Goal: Complete application form: Complete application form

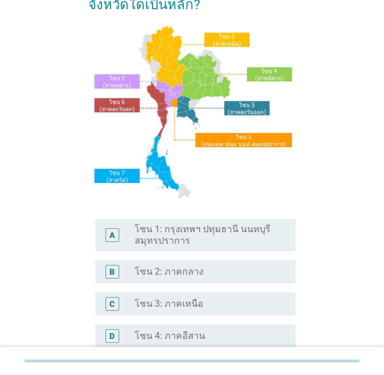
scroll to position [95, 0]
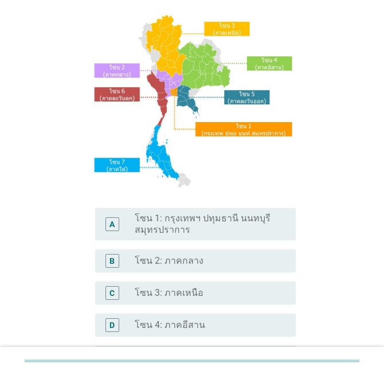
click at [199, 212] on div "A radio_button_unchecked โซน 1: กรุงเทพฯ ปทุมธานี นนทบุรี สมุทรปราการ" at bounding box center [195, 224] width 200 height 32
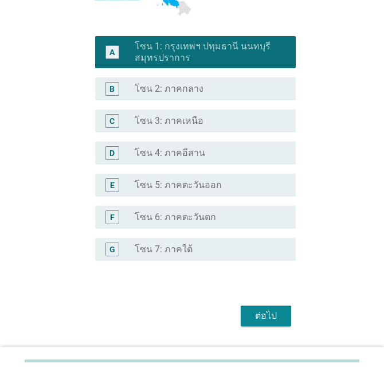
scroll to position [296, 0]
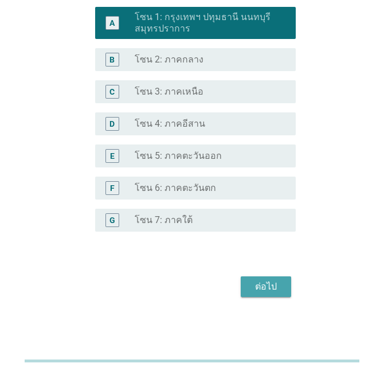
click at [270, 284] on div "ต่อไป" at bounding box center [266, 287] width 32 height 14
click at [270, 284] on div "ต่อไป" at bounding box center [191, 286] width 207 height 27
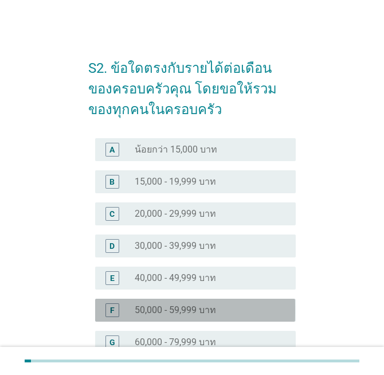
click at [217, 311] on div "radio_button_unchecked 50,000 - 59,999 บาท" at bounding box center [206, 309] width 142 height 11
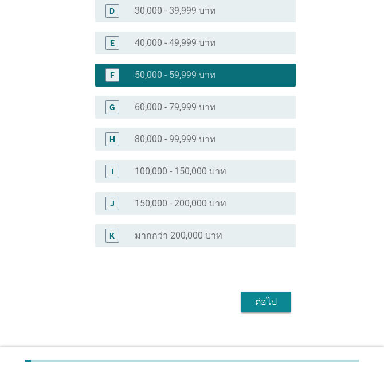
scroll to position [250, 0]
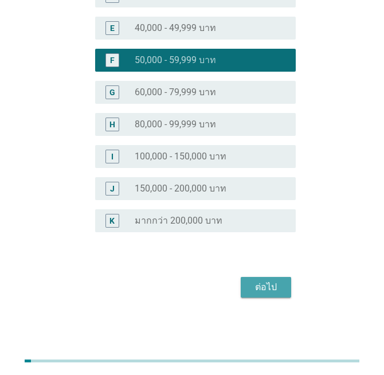
click at [264, 282] on div "ต่อไป" at bounding box center [266, 287] width 32 height 14
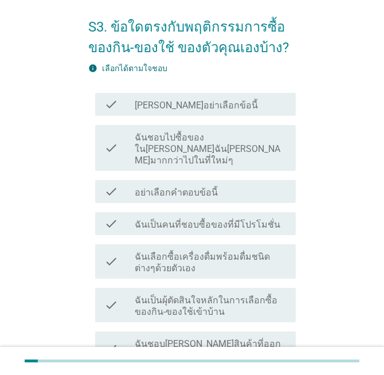
scroll to position [42, 0]
click at [382, 230] on div "S3. ข้อใดตรงกับพฤติกรรมการซื้อของกิน-ของใช้ ของตัวคุณเองบ้าง? info เลือกได้ตามใ…" at bounding box center [192, 228] width 384 height 540
click at [234, 136] on label "ฉันชอบไปซื้อของใน[PERSON_NAME]ฉัน[PERSON_NAME]มากกว่าไปในที่ใหม่ๆ" at bounding box center [210, 148] width 151 height 34
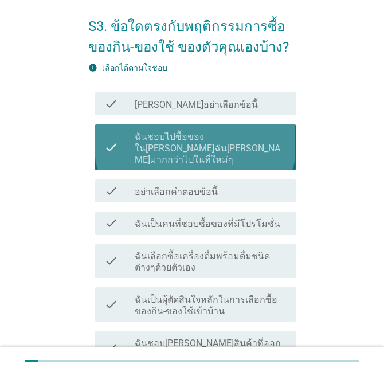
click at [234, 136] on label "ฉันชอบไปซื้อของใน[PERSON_NAME]ฉัน[PERSON_NAME]มากกว่าไปในที่ใหม่ๆ" at bounding box center [210, 148] width 151 height 34
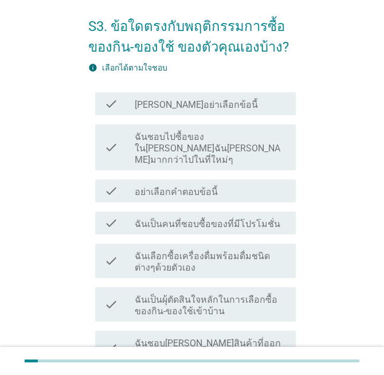
click at [239, 140] on label "ฉันชอบไปซื้อของใน[PERSON_NAME]ฉัน[PERSON_NAME]มากกว่าไปในที่ใหม่ๆ" at bounding box center [210, 148] width 151 height 34
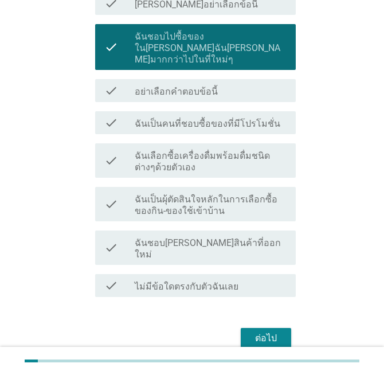
scroll to position [144, 0]
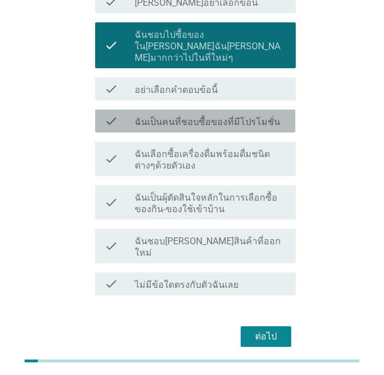
click at [203, 116] on label "ฉันเป็นคนที่ชอบซื้อของที่มีโปรโมชั่น" at bounding box center [208, 121] width 146 height 11
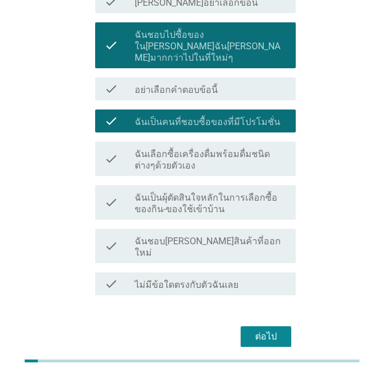
click at [271, 149] on label "ฉันเลือกซื้อเครื่องดื่มพร้อมดื่มชนิดต่างๆด้วยตัวเอง" at bounding box center [210, 159] width 151 height 23
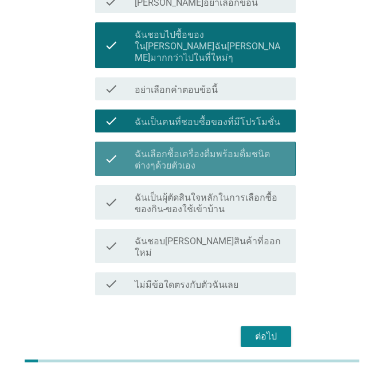
click at [271, 149] on label "ฉันเลือกซื้อเครื่องดื่มพร้อมดื่มชนิดต่างๆด้วยตัวเอง" at bounding box center [210, 159] width 151 height 23
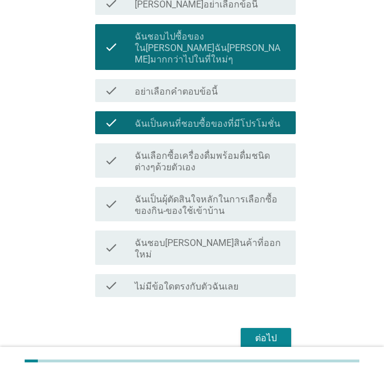
scroll to position [170, 0]
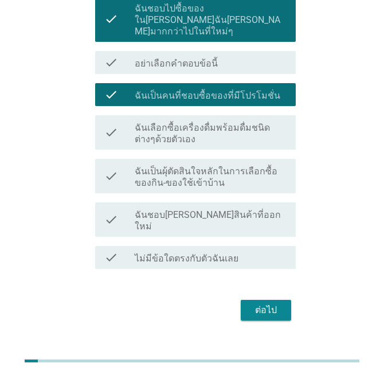
click at [271, 303] on div "ต่อไป" at bounding box center [266, 310] width 32 height 14
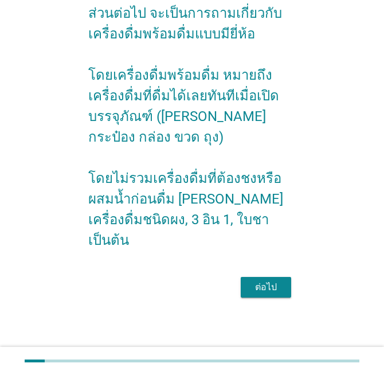
scroll to position [0, 0]
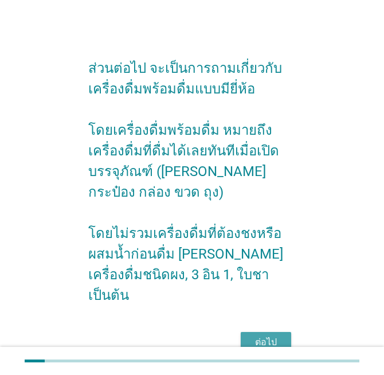
click at [278, 335] on div "ต่อไป" at bounding box center [266, 342] width 32 height 14
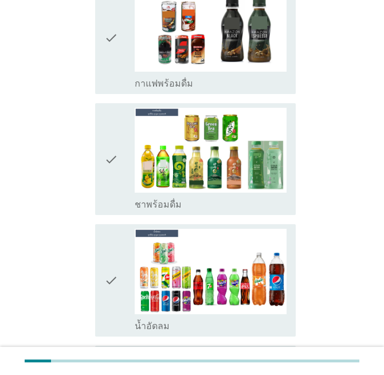
scroll to position [1043, 0]
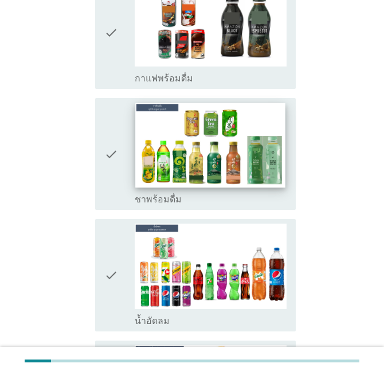
click at [240, 129] on img at bounding box center [211, 145] width 150 height 84
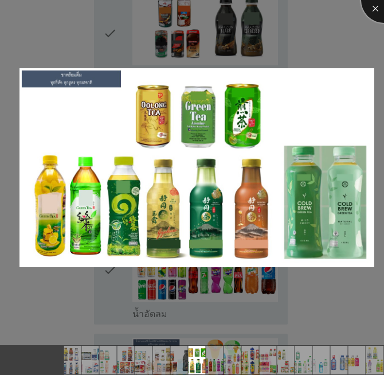
click at [371, 7] on div at bounding box center [384, 0] width 46 height 46
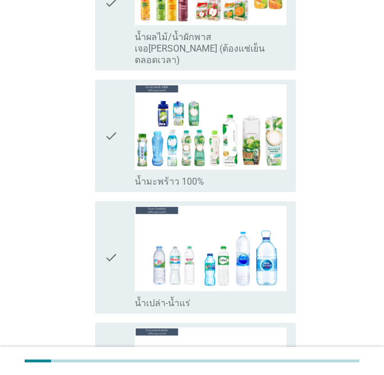
scroll to position [1630, 0]
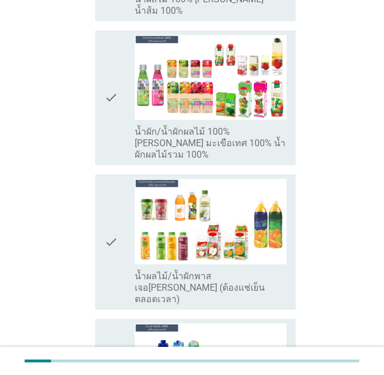
click at [260, 270] on label "น้ำผลไม้/น้ำผักพาสเจอ[PERSON_NAME] (ต้องแช่เย็นตลอดเวลา)" at bounding box center [210, 287] width 151 height 34
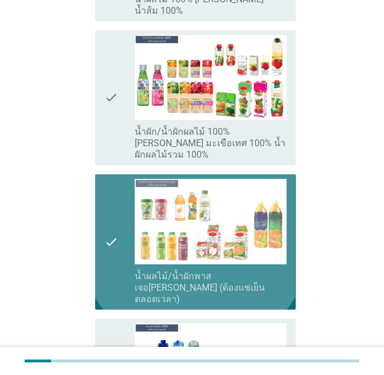
click at [260, 270] on label "น้ำผลไม้/น้ำผักพาสเจอ[PERSON_NAME] (ต้องแช่เย็นตลอดเวลา)" at bounding box center [210, 287] width 151 height 34
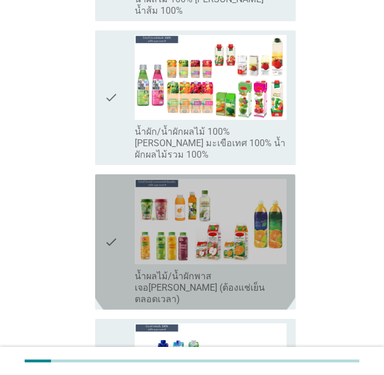
click at [247, 270] on label "น้ำผลไม้/น้ำผักพาสเจอ[PERSON_NAME] (ต้องแช่เย็นตลอดเวลา)" at bounding box center [210, 287] width 151 height 34
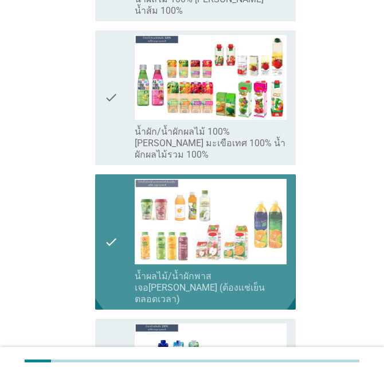
click at [247, 270] on label "น้ำผลไม้/น้ำผักพาสเจอ[PERSON_NAME] (ต้องแช่เย็นตลอดเวลา)" at bounding box center [210, 287] width 151 height 34
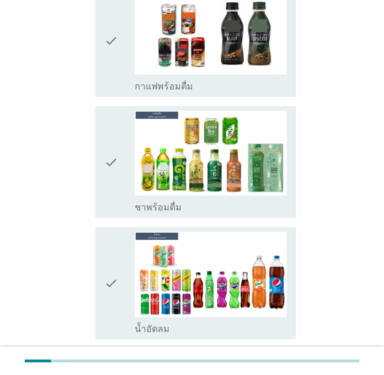
scroll to position [1029, 0]
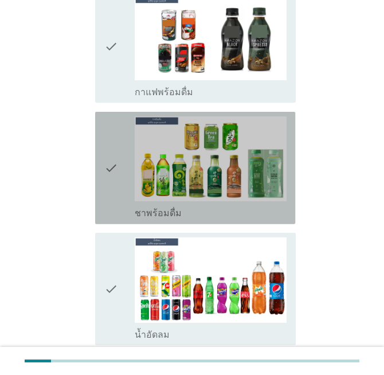
click at [195, 205] on div "check_box_outline_blank ชาพร้อมดื่ม" at bounding box center [210, 212] width 151 height 14
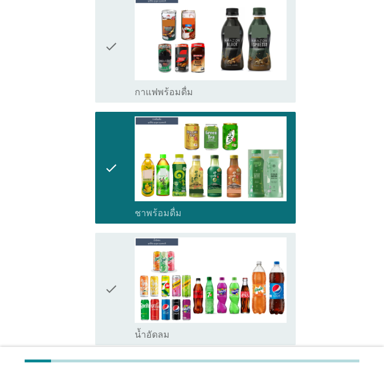
click at [195, 205] on div "check_box_outline_blank ชาพร้อมดื่ม" at bounding box center [210, 212] width 151 height 14
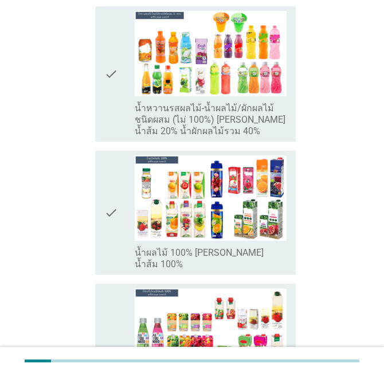
scroll to position [1334, 0]
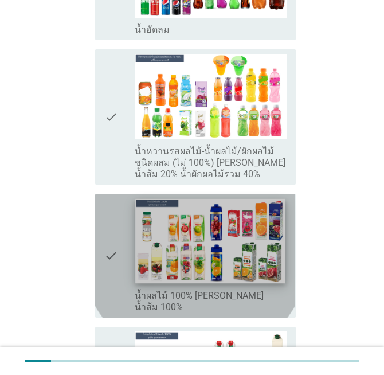
click at [248, 255] on img at bounding box center [211, 241] width 150 height 84
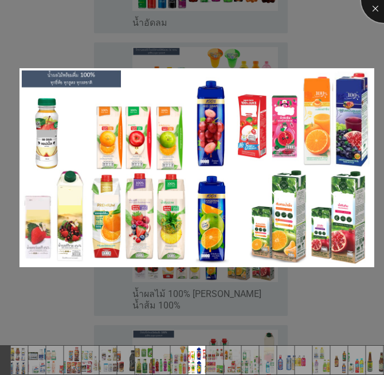
click at [368, 5] on div at bounding box center [384, 0] width 46 height 46
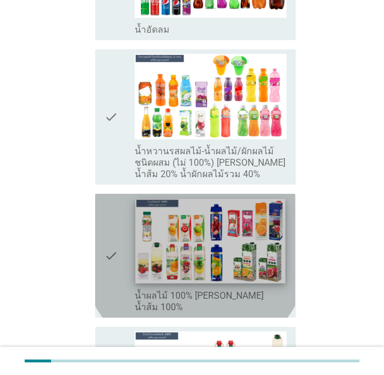
click at [227, 201] on img at bounding box center [211, 241] width 150 height 84
click at [0, 0] on div at bounding box center [0, 0] width 0 height 0
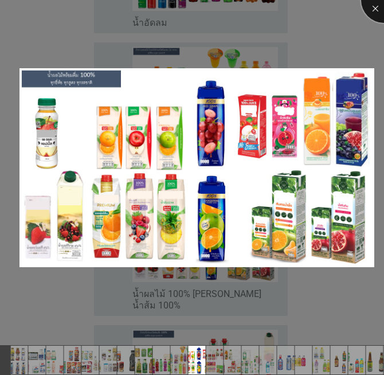
click at [375, 15] on div at bounding box center [384, 0] width 46 height 46
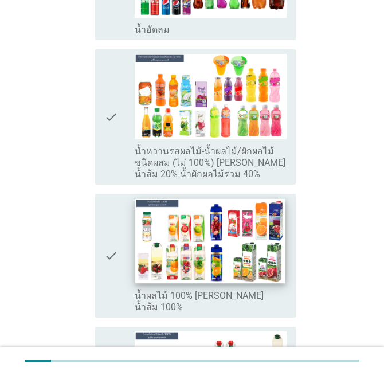
click at [268, 219] on img at bounding box center [211, 241] width 150 height 84
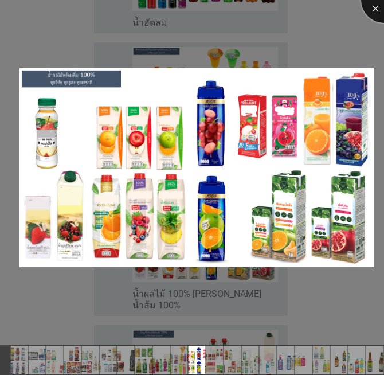
click at [370, 6] on div at bounding box center [384, 0] width 46 height 46
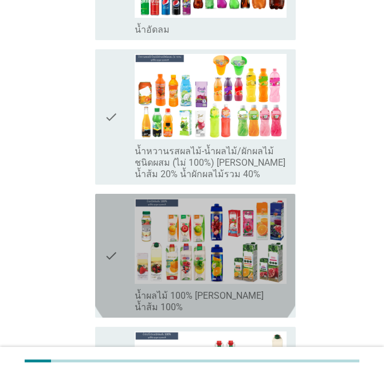
click at [107, 198] on icon "check" at bounding box center [111, 255] width 14 height 115
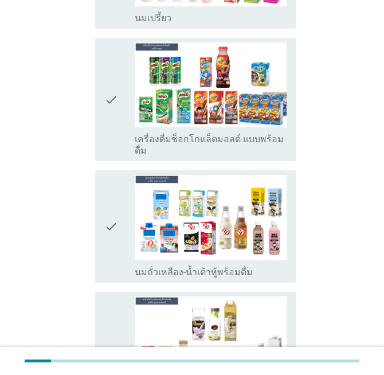
scroll to position [579, 0]
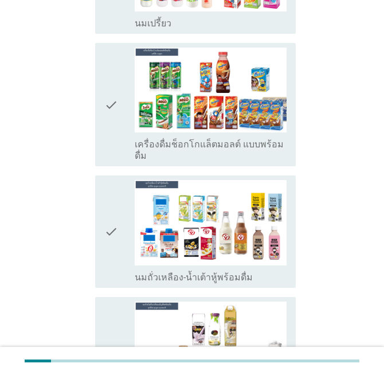
click at [109, 192] on icon "check" at bounding box center [111, 231] width 14 height 103
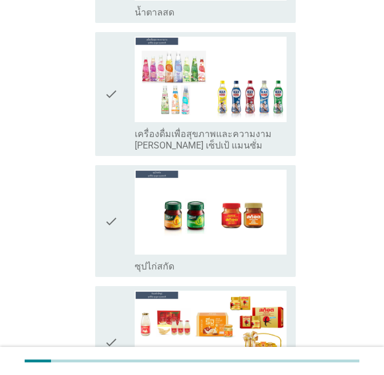
scroll to position [2995, 0]
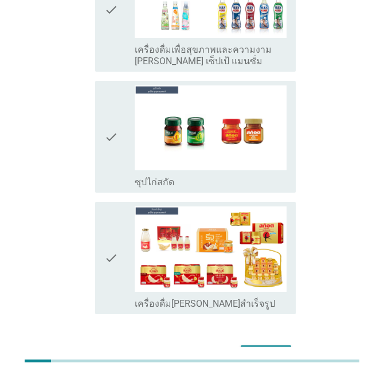
click at [256, 348] on div "ต่อไป" at bounding box center [266, 355] width 32 height 14
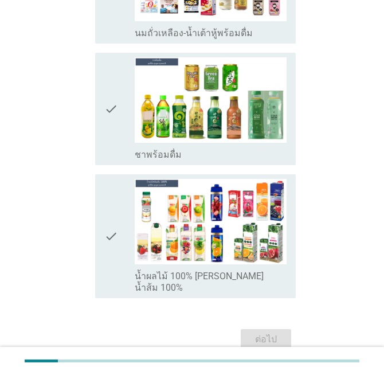
scroll to position [207, 0]
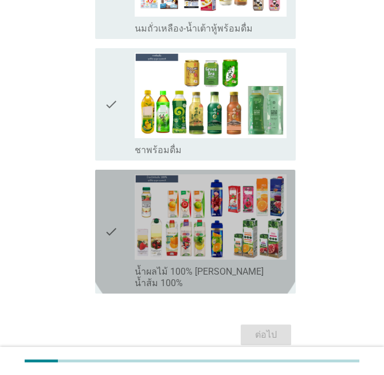
click at [121, 196] on div "check" at bounding box center [119, 231] width 30 height 115
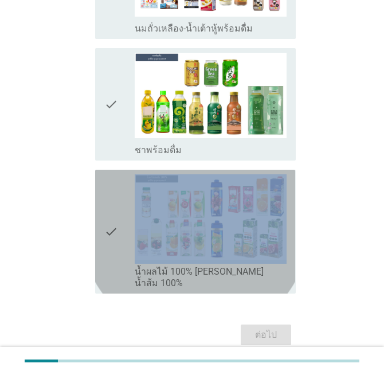
click at [121, 196] on div "check" at bounding box center [119, 231] width 30 height 115
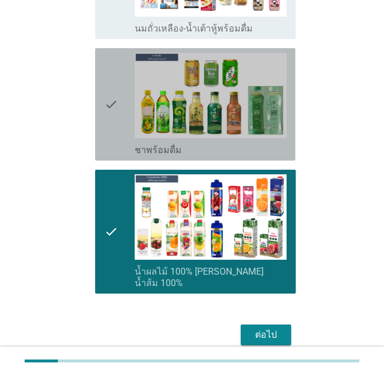
click at [117, 72] on icon "check" at bounding box center [111, 104] width 14 height 103
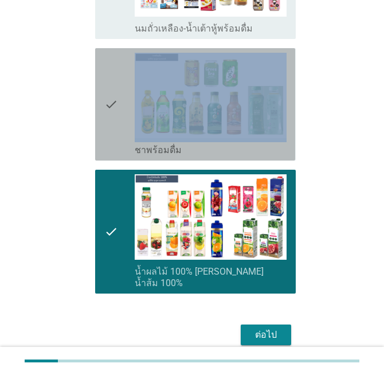
click at [117, 72] on icon "check" at bounding box center [111, 104] width 14 height 103
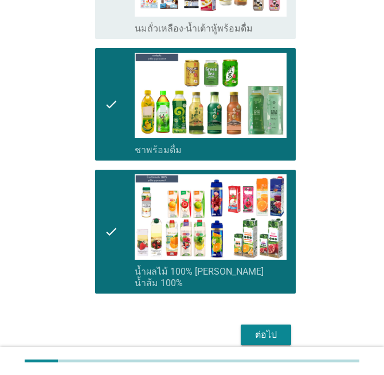
click at [262, 328] on div "ต่อไป" at bounding box center [266, 335] width 32 height 14
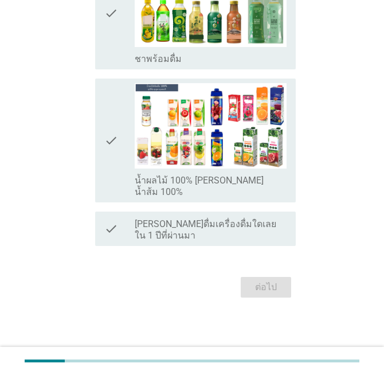
scroll to position [0, 0]
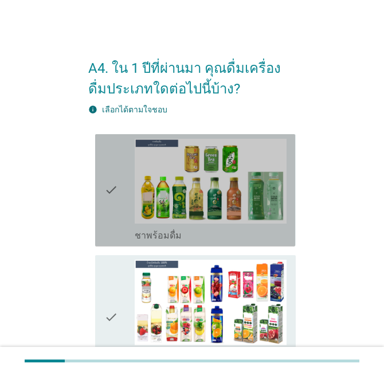
click at [117, 206] on icon "check" at bounding box center [111, 190] width 14 height 103
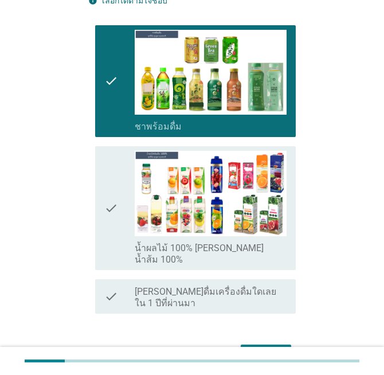
scroll to position [154, 0]
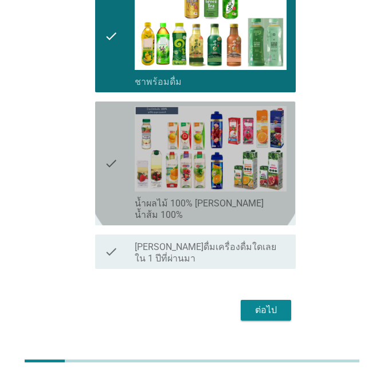
click at [110, 183] on icon "check" at bounding box center [111, 163] width 14 height 115
click at [110, 184] on icon "check" at bounding box center [111, 163] width 14 height 115
click at [114, 119] on icon "check" at bounding box center [111, 163] width 14 height 115
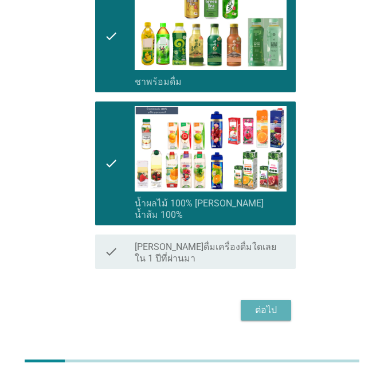
drag, startPoint x: 261, startPoint y: 285, endPoint x: 256, endPoint y: 284, distance: 5.8
click at [261, 303] on div "ต่อไป" at bounding box center [266, 310] width 32 height 14
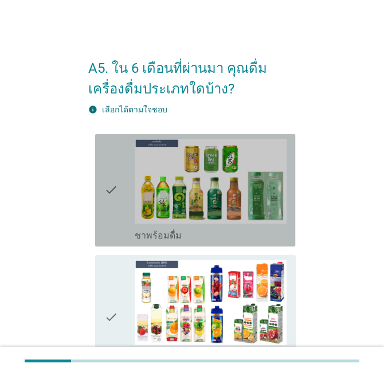
click at [116, 202] on icon "check" at bounding box center [111, 190] width 14 height 103
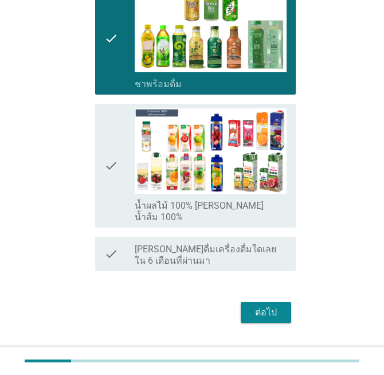
scroll to position [165, 0]
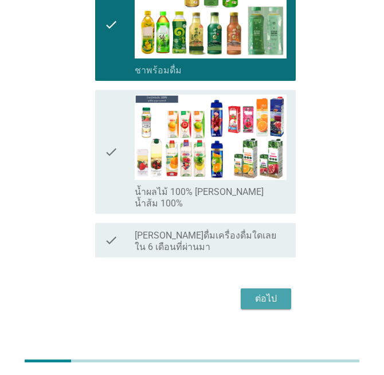
click at [260, 292] on div "ต่อไป" at bounding box center [266, 299] width 32 height 14
click at [260, 289] on div "ต่อไป" at bounding box center [191, 298] width 207 height 27
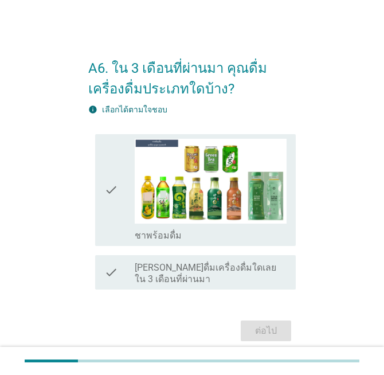
click at [127, 263] on div "check" at bounding box center [119, 272] width 30 height 25
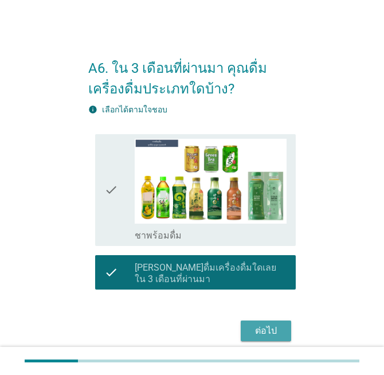
click at [266, 335] on div "ต่อไป" at bounding box center [266, 331] width 32 height 14
click at [266, 335] on div "ต่อไป" at bounding box center [191, 330] width 207 height 27
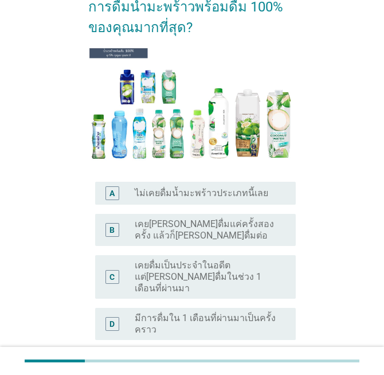
scroll to position [94, 0]
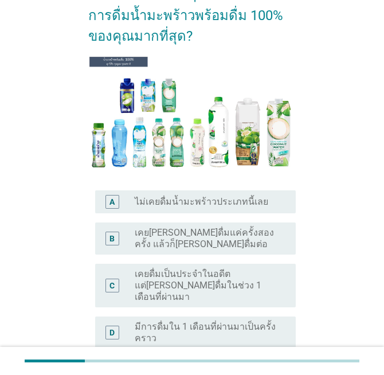
click at [362, 207] on div "จากภาพตัวอย่างของน้ำมะพร้าวพร้อมดื่มยี่ห้อต่างๆนี้ ข้อใดตรงกับการดื่มน้ำมะพร้าว…" at bounding box center [192, 205] width 356 height 543
click at [258, 203] on div "radio_button_unchecked ไม่เคยดื่มน้ำมะพร้าวประเภทนี้เลย" at bounding box center [206, 201] width 142 height 11
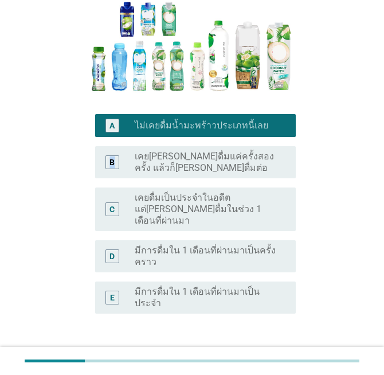
scroll to position [231, 0]
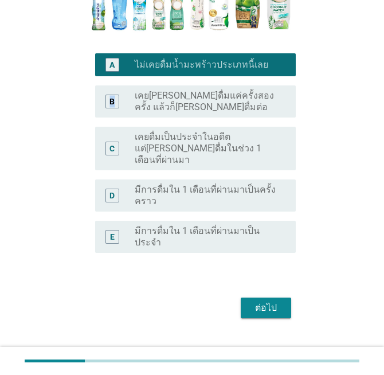
click at [368, 285] on div "จากภาพตัวอย่างของน้ำมะพร้าวพร้อมดื่มยี่ห้อต่างๆนี้ ข้อใดตรงกับการดื่มน้ำมะพร้าว…" at bounding box center [192, 68] width 356 height 543
click at [264, 301] on div "ต่อไป" at bounding box center [266, 308] width 32 height 14
